Goal: Navigation & Orientation: Find specific page/section

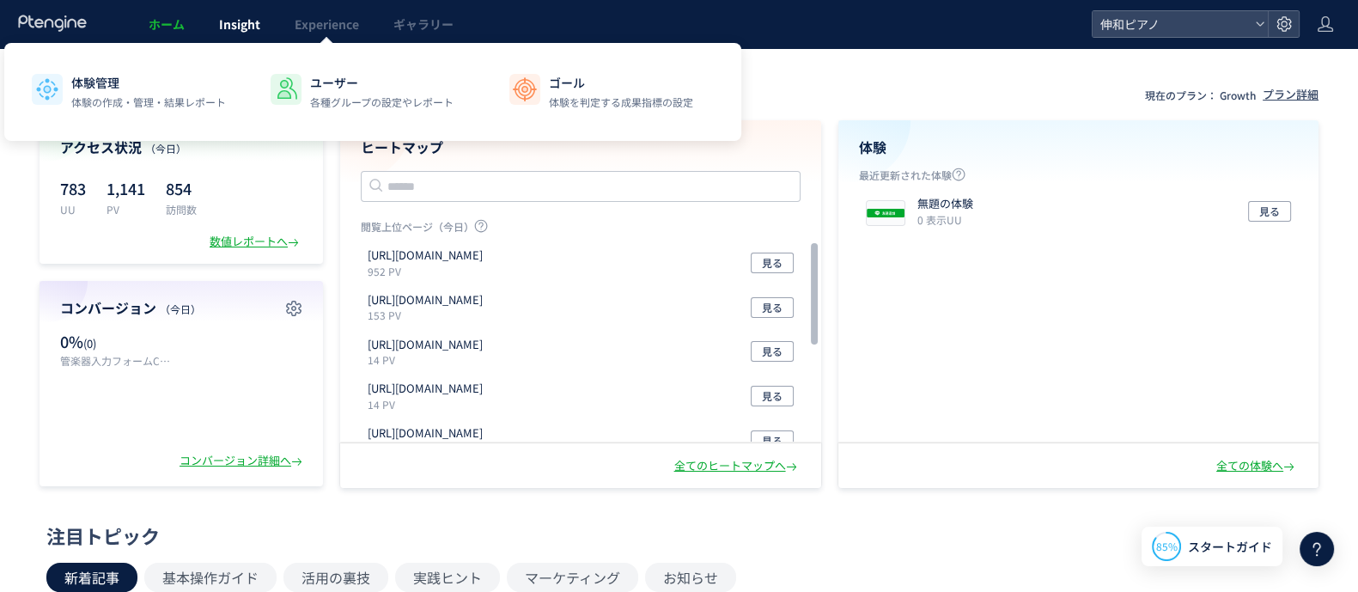
click at [222, 21] on span "Insight" at bounding box center [239, 23] width 41 height 17
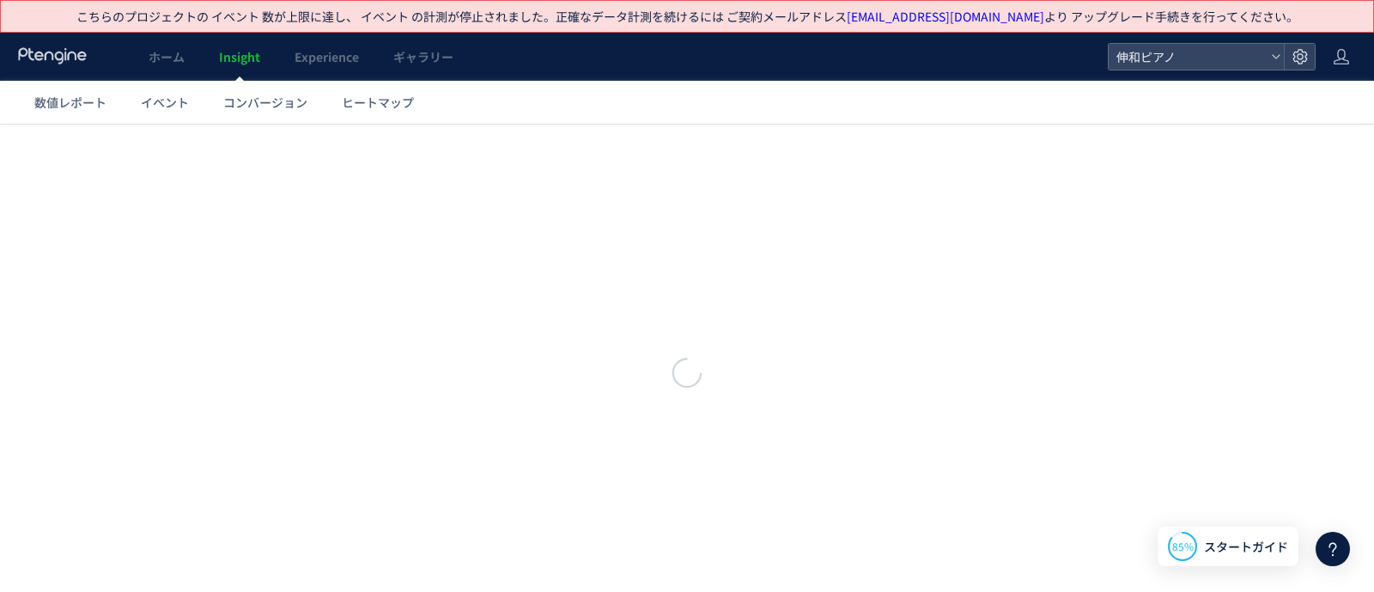
click at [314, 22] on div at bounding box center [687, 296] width 1374 height 592
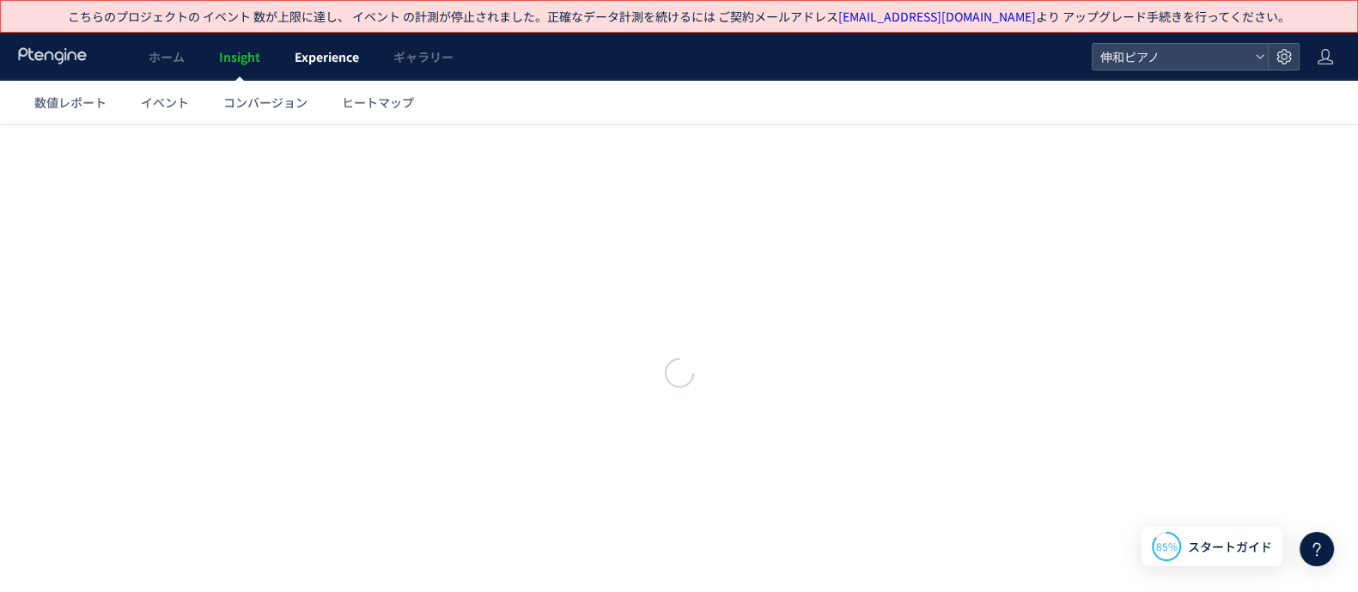
click at [313, 58] on span "Experience" at bounding box center [327, 56] width 64 height 17
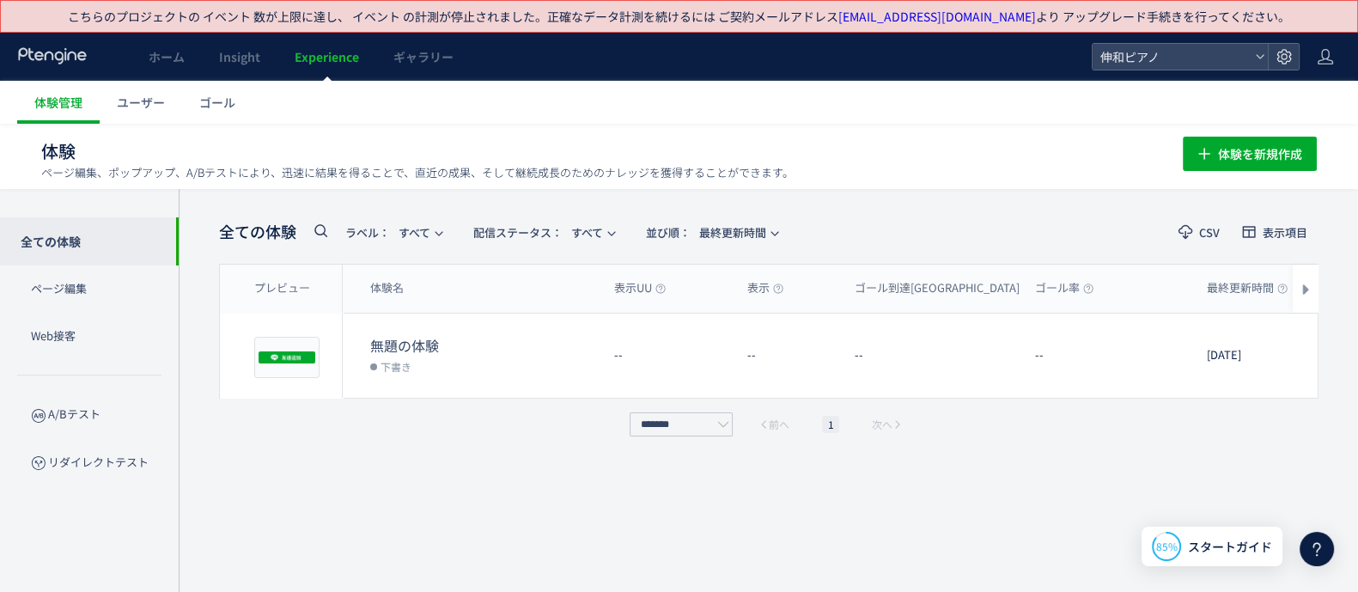
click at [316, 52] on span "Experience" at bounding box center [327, 56] width 64 height 17
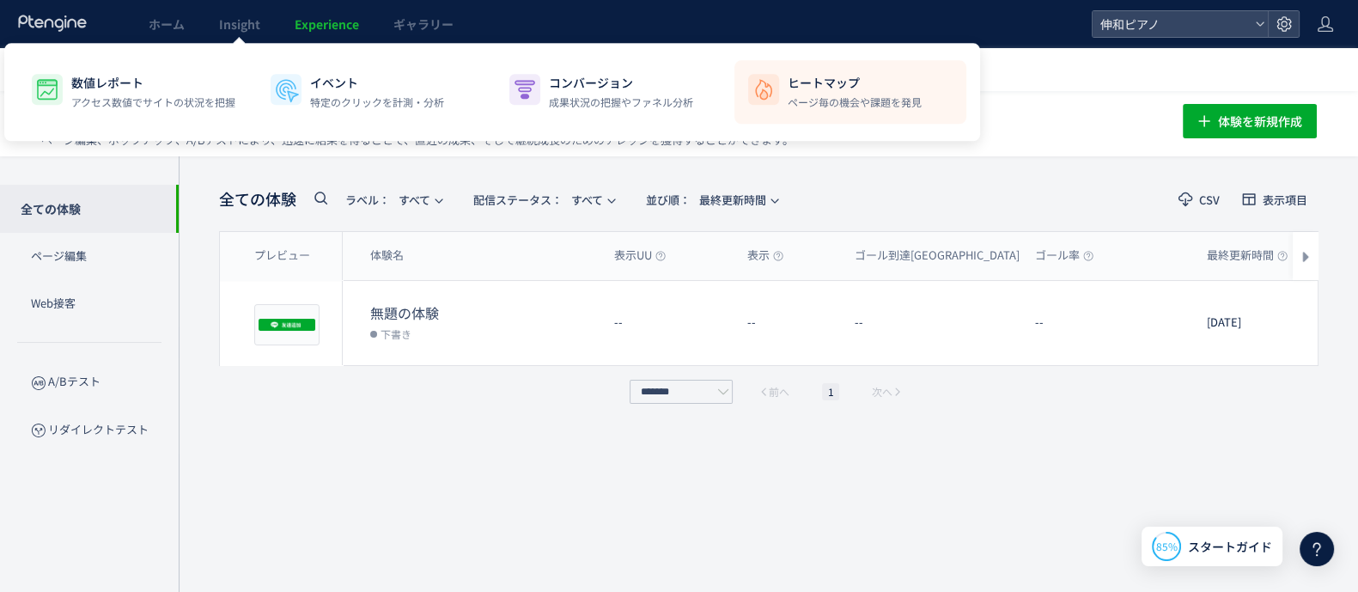
click at [817, 94] on div "ヒートマップ ページ毎の機会や課題を発見" at bounding box center [854, 92] width 134 height 36
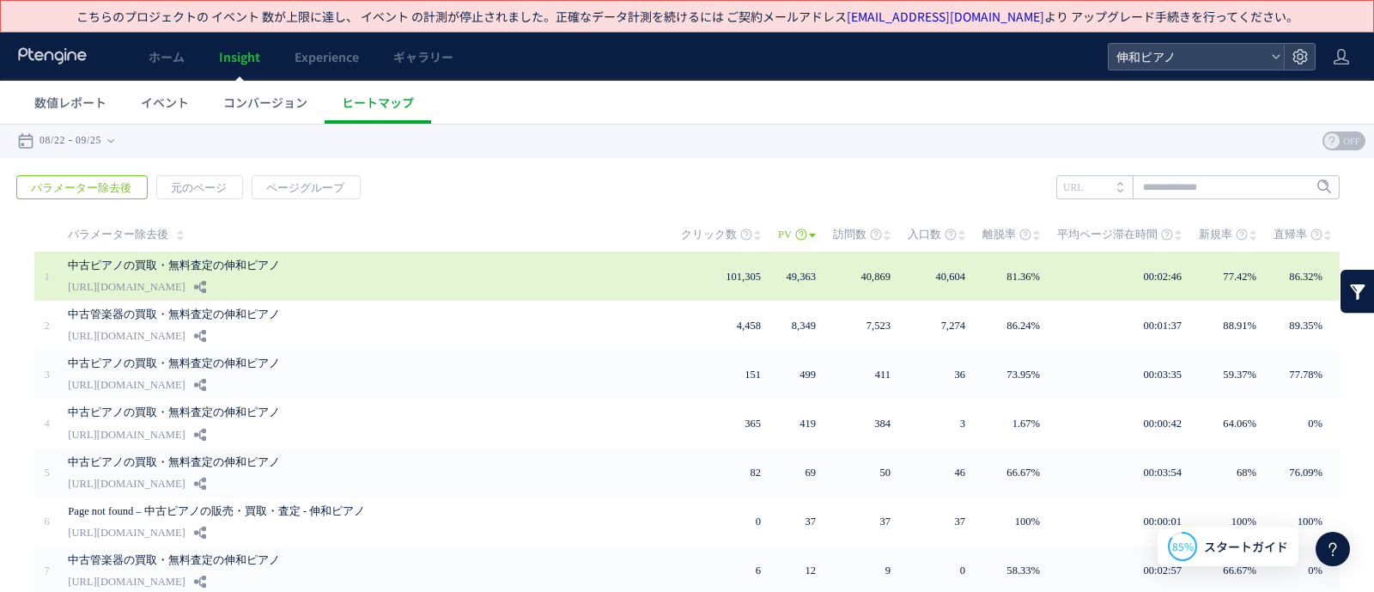
click at [479, 261] on link "中古ピアノの買取・無料査定の伸和ピアノ" at bounding box center [355, 265] width 575 height 21
